Goal: Task Accomplishment & Management: Use online tool/utility

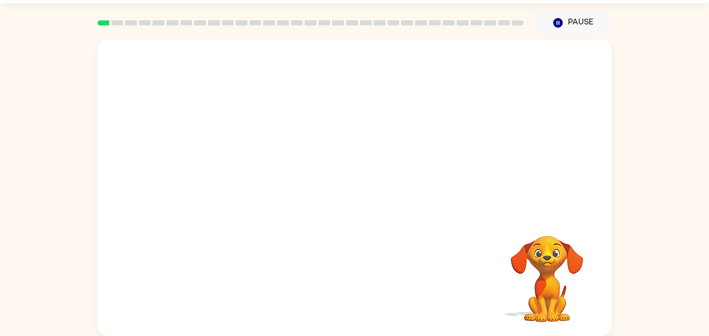
scroll to position [29, 0]
click at [566, 258] on video "Your browser must support playing .mp4 files to use Literably. Please try using…" at bounding box center [547, 272] width 104 height 104
click at [549, 254] on video "Your browser must support playing .mp4 files to use Literably. Please try using…" at bounding box center [547, 272] width 104 height 104
click at [561, 23] on icon "button" at bounding box center [557, 23] width 9 height 9
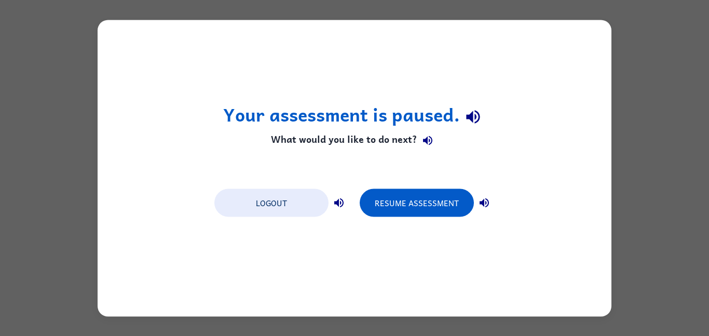
scroll to position [0, 0]
click at [425, 212] on button "Resume Assessment" at bounding box center [417, 202] width 114 height 28
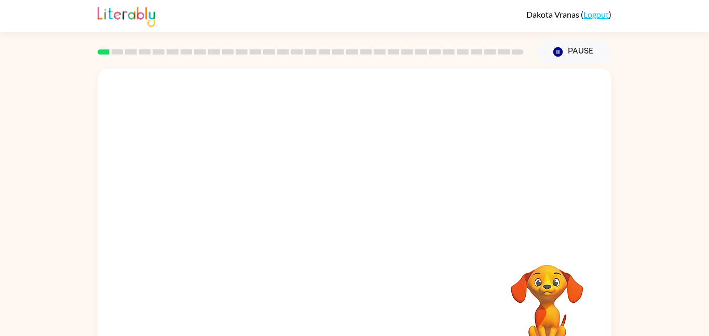
click at [381, 162] on video "Your browser must support playing .mp4 files to use Literably. Please try using…" at bounding box center [355, 155] width 514 height 174
click at [433, 157] on video "Your browser must support playing .mp4 files to use Literably. Please try using…" at bounding box center [355, 155] width 514 height 174
click at [378, 157] on video "Your browser must support playing .mp4 files to use Literably. Please try using…" at bounding box center [355, 155] width 514 height 174
click at [330, 166] on video "Your browser must support playing .mp4 files to use Literably. Please try using…" at bounding box center [355, 155] width 514 height 174
click at [476, 136] on video "Your browser must support playing .mp4 files to use Literably. Please try using…" at bounding box center [355, 155] width 514 height 174
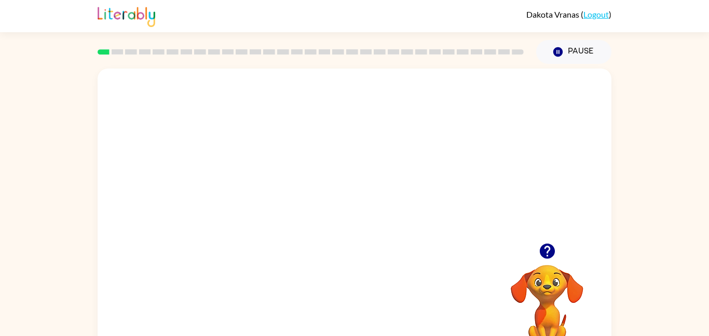
click at [476, 136] on video "Your browser must support playing .mp4 files to use Literably. Please try using…" at bounding box center [355, 155] width 514 height 174
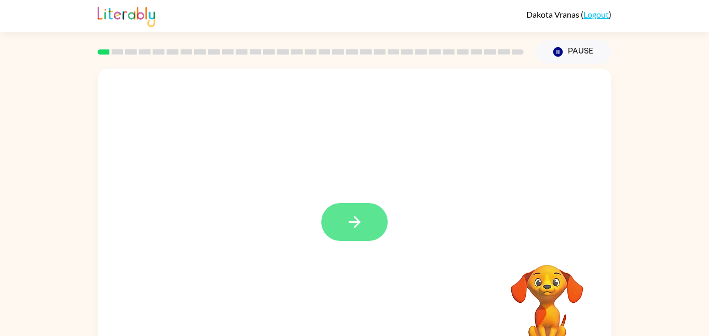
click at [360, 216] on icon "button" at bounding box center [355, 222] width 18 height 18
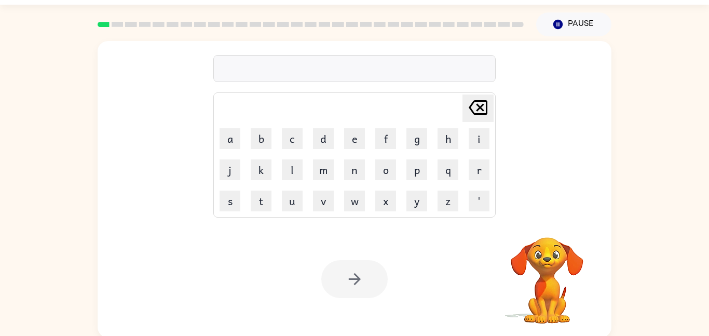
scroll to position [27, 0]
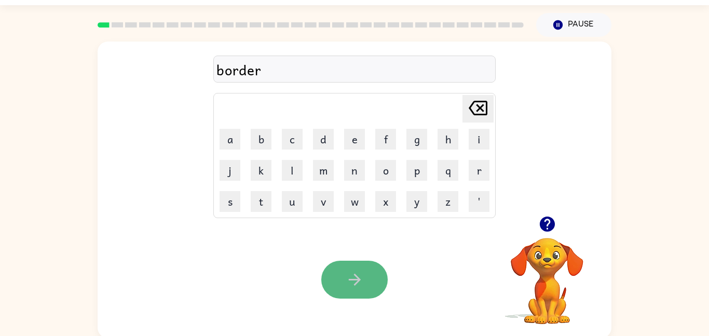
click at [360, 277] on icon "button" at bounding box center [355, 279] width 18 height 18
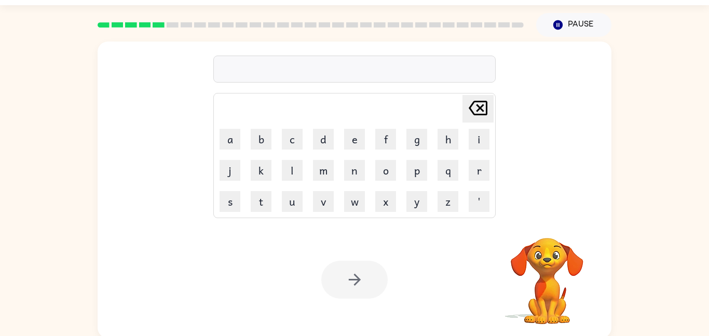
click at [249, 70] on div at bounding box center [354, 69] width 282 height 27
click at [209, 23] on rect at bounding box center [214, 24] width 12 height 5
click at [237, 72] on div at bounding box center [354, 69] width 282 height 27
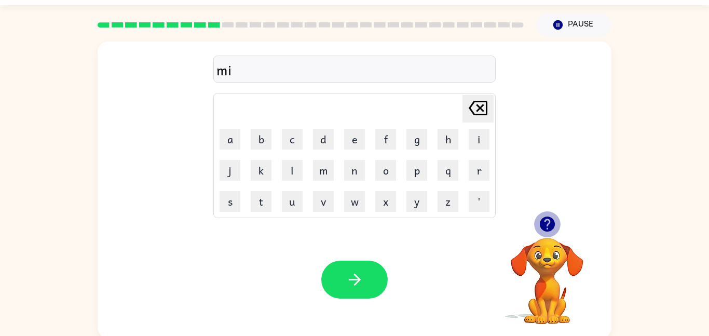
click at [543, 223] on icon "button" at bounding box center [546, 223] width 15 height 15
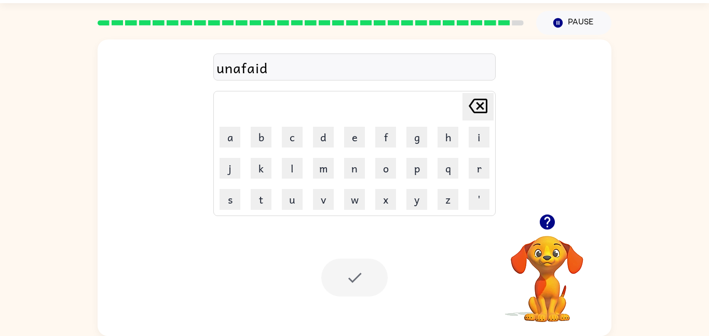
scroll to position [10, 0]
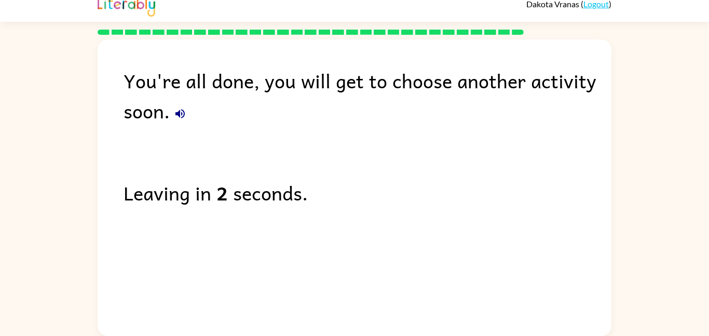
click at [182, 116] on icon "button" at bounding box center [180, 113] width 12 height 12
